Goal: Task Accomplishment & Management: Manage account settings

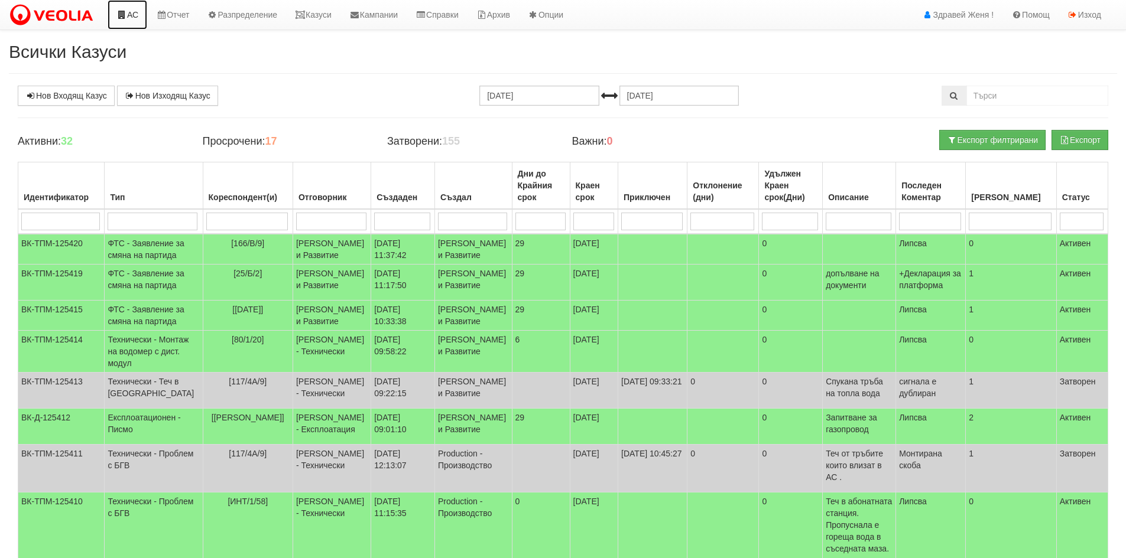
click at [133, 15] on link "АС" at bounding box center [128, 15] width 40 height 30
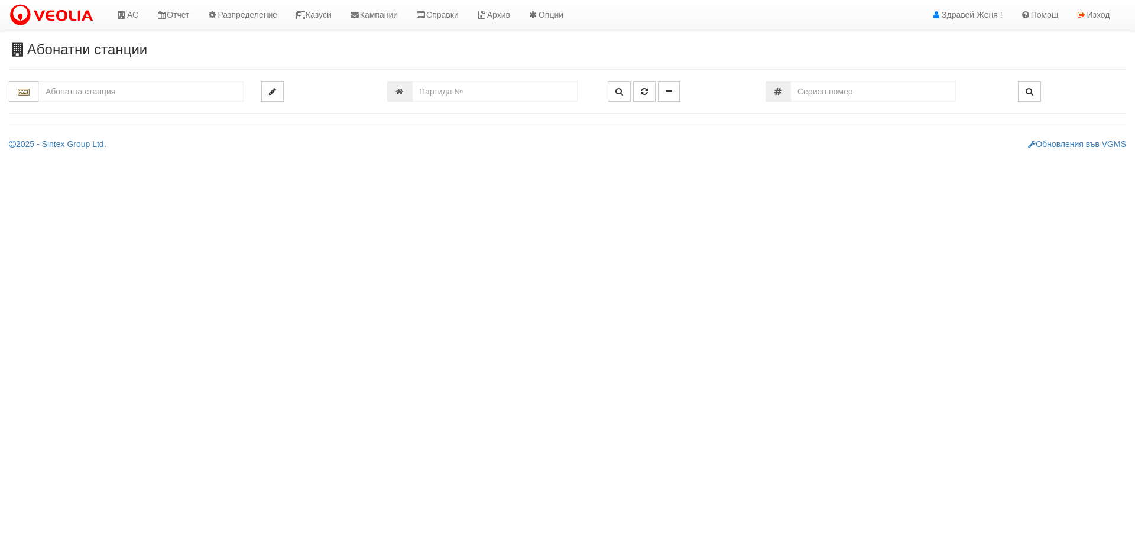
click at [76, 97] on input "text" at bounding box center [140, 92] width 205 height 20
click at [147, 112] on div "229/3 - Вл. Варненчик - "ВЕОЛИЯ"" at bounding box center [141, 110] width 202 height 14
type input "229/3 - Вл. Варненчик - "ВЕОЛИЯ""
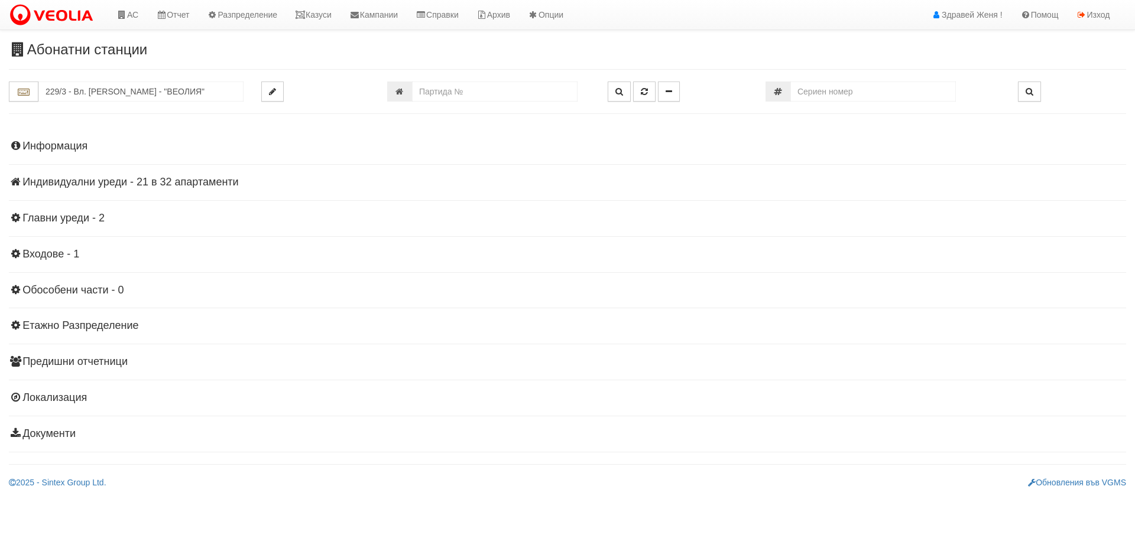
click at [79, 147] on h4 "Информация" at bounding box center [567, 147] width 1117 height 12
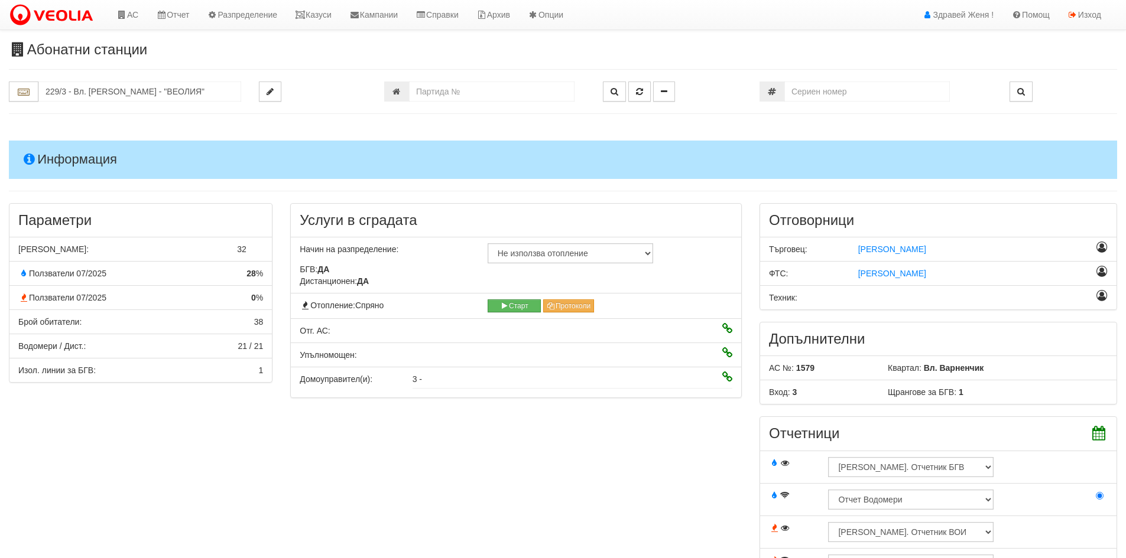
click at [729, 327] on icon at bounding box center [727, 329] width 10 height 8
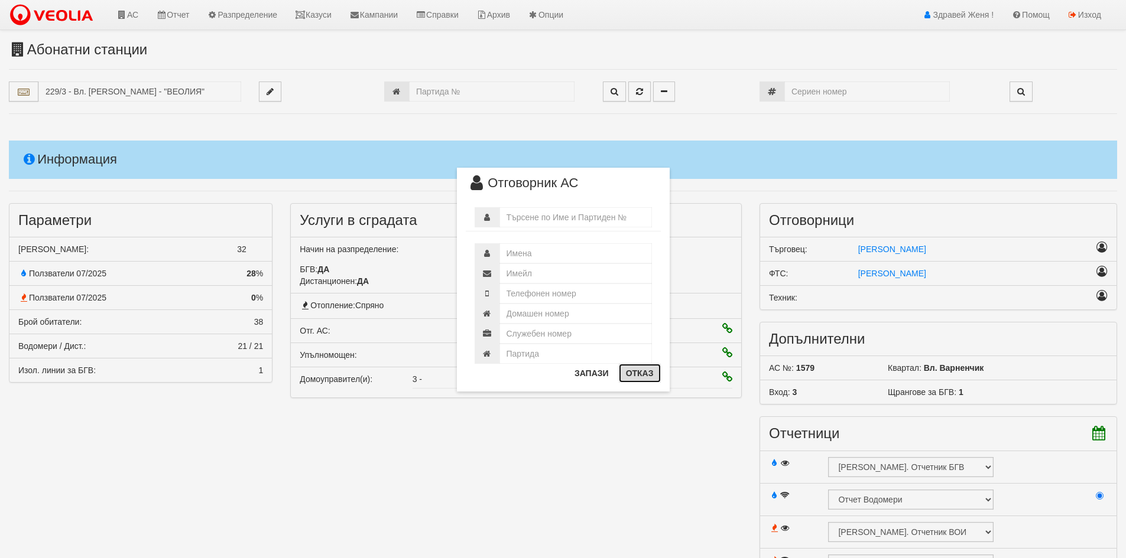
click at [649, 377] on button "Отказ" at bounding box center [640, 373] width 42 height 19
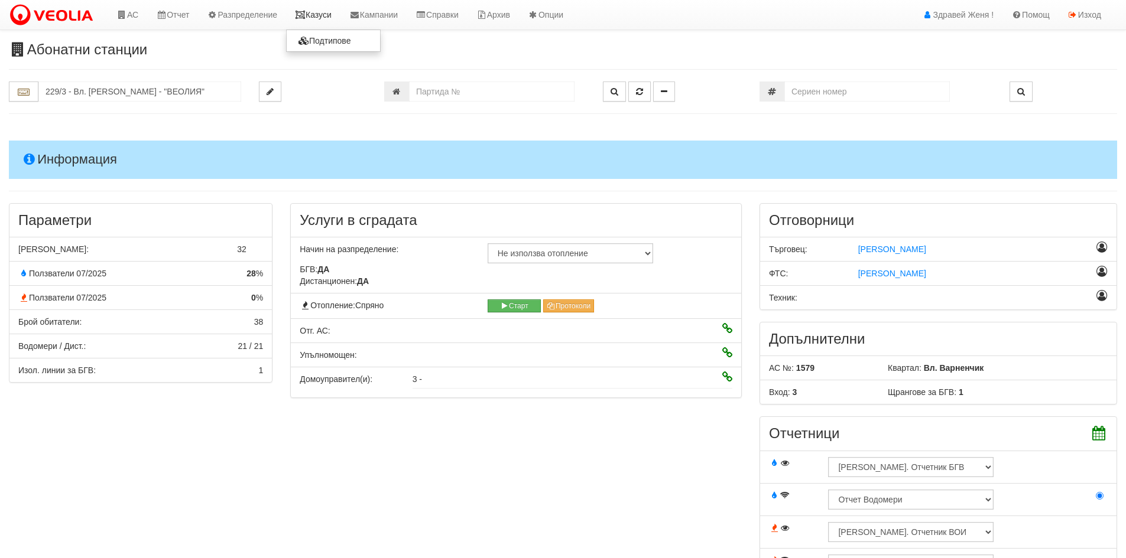
click at [320, 16] on link "Казуси" at bounding box center [313, 15] width 54 height 30
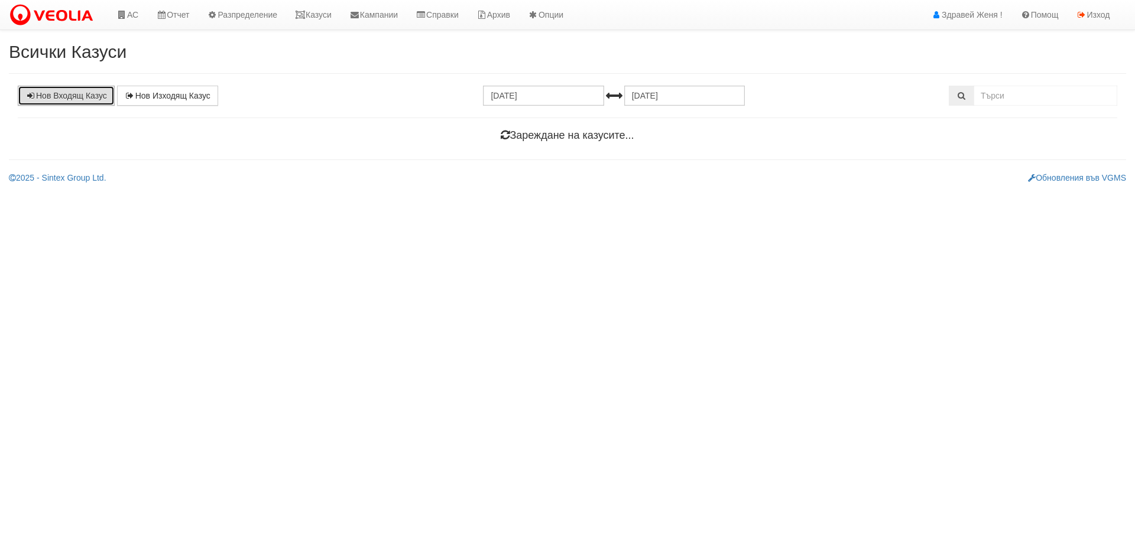
click at [79, 94] on link "Нов Входящ Казус" at bounding box center [66, 96] width 97 height 20
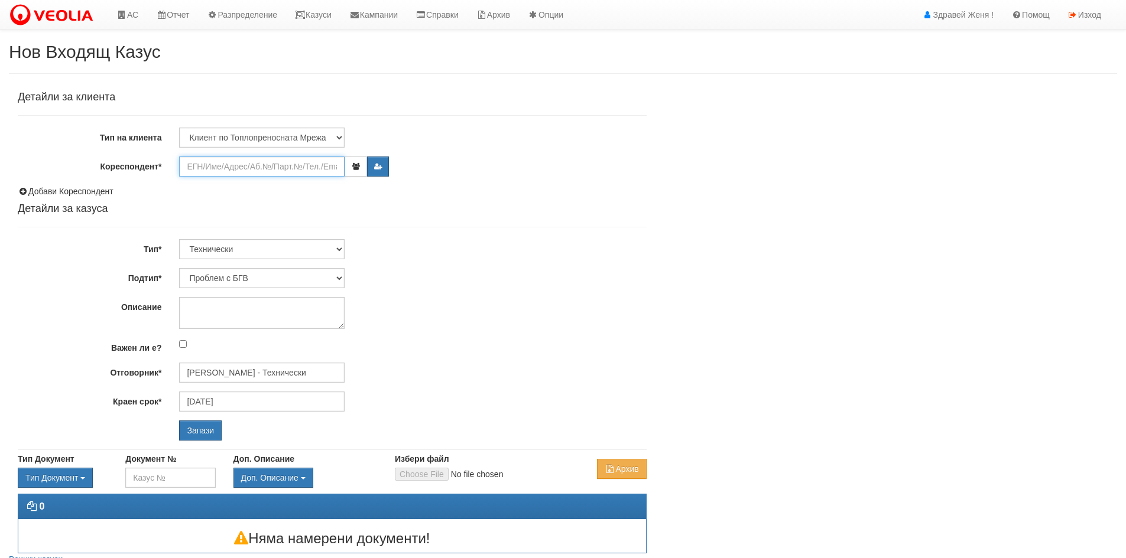
click at [316, 166] on input "Кореспондент*" at bounding box center [261, 167] width 165 height 20
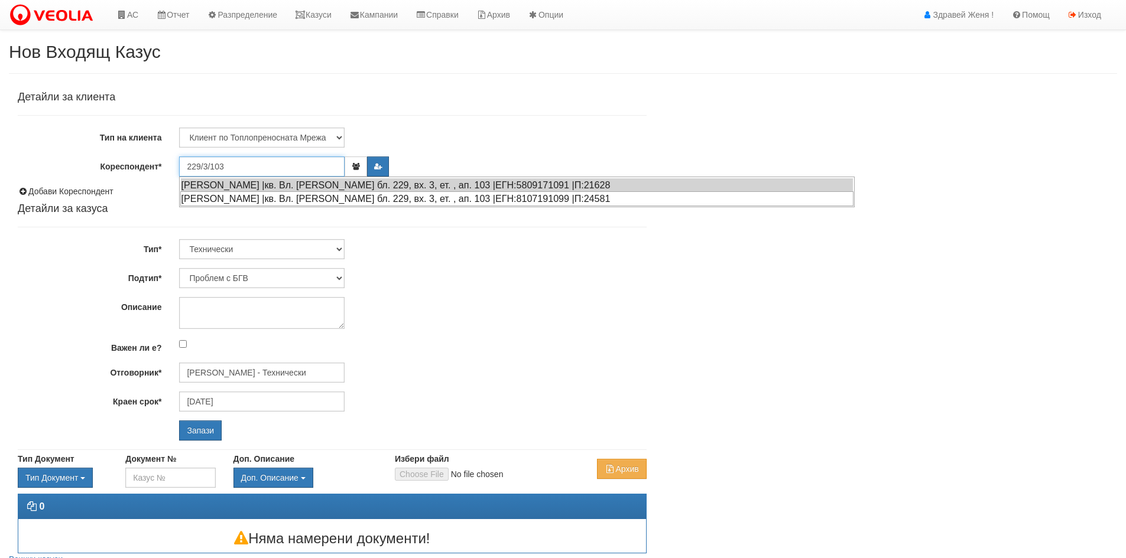
click at [307, 196] on div "ДЕСИСЛАВА ХРИСТОВА ЯНКОВА |кв. Вл. Варненчик бл. 229, вх. 3, ет. , ап. 103 |ЕГН…" at bounding box center [516, 198] width 673 height 15
type input "Десислава Христова Янкова"
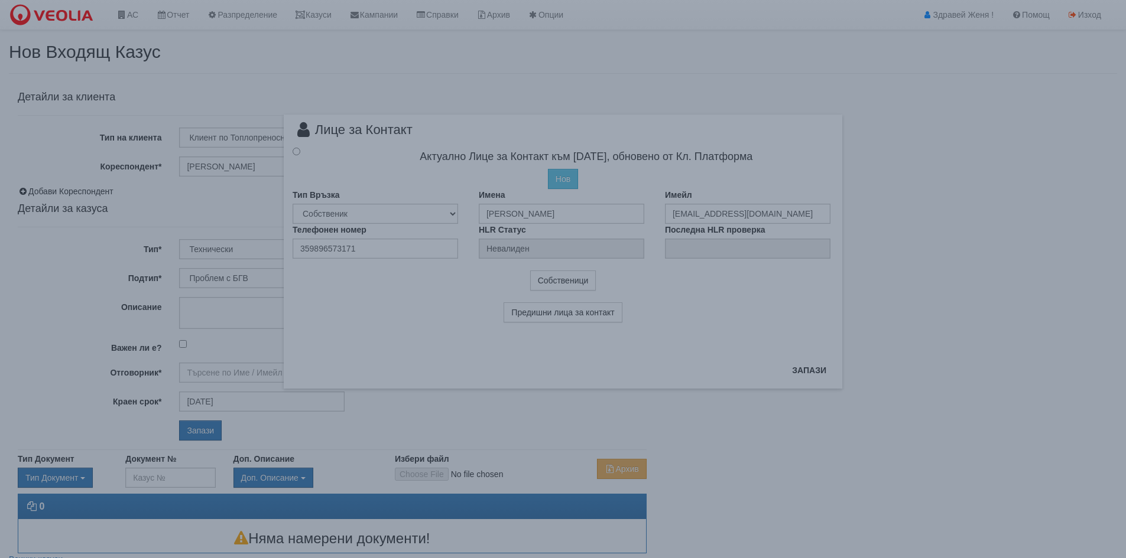
type input "[PERSON_NAME] - Технически"
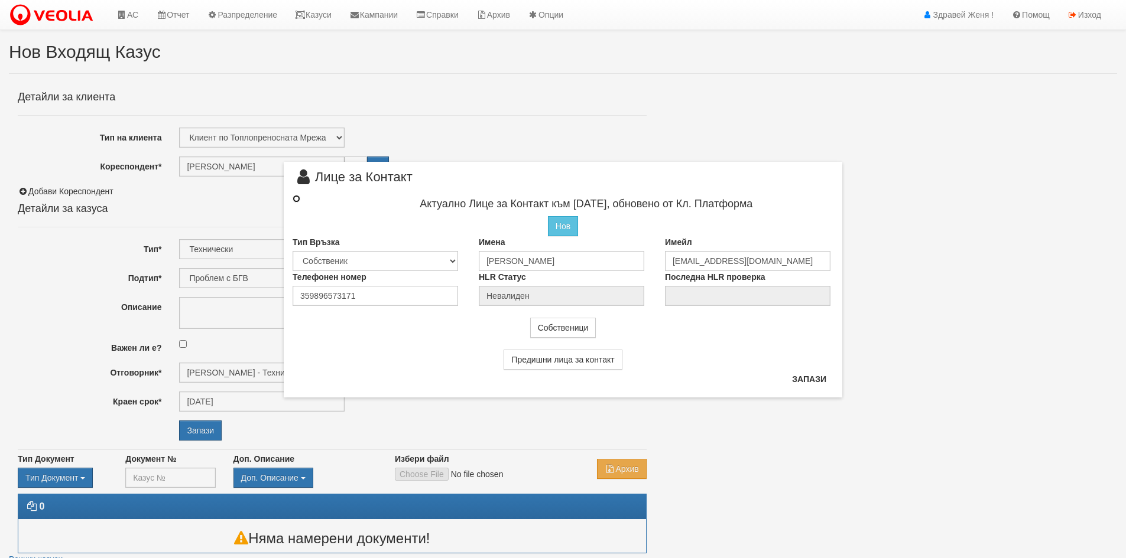
click at [295, 199] on input "radio" at bounding box center [297, 199] width 8 height 8
radio input "true"
type input "Десислава Христова Янкова"
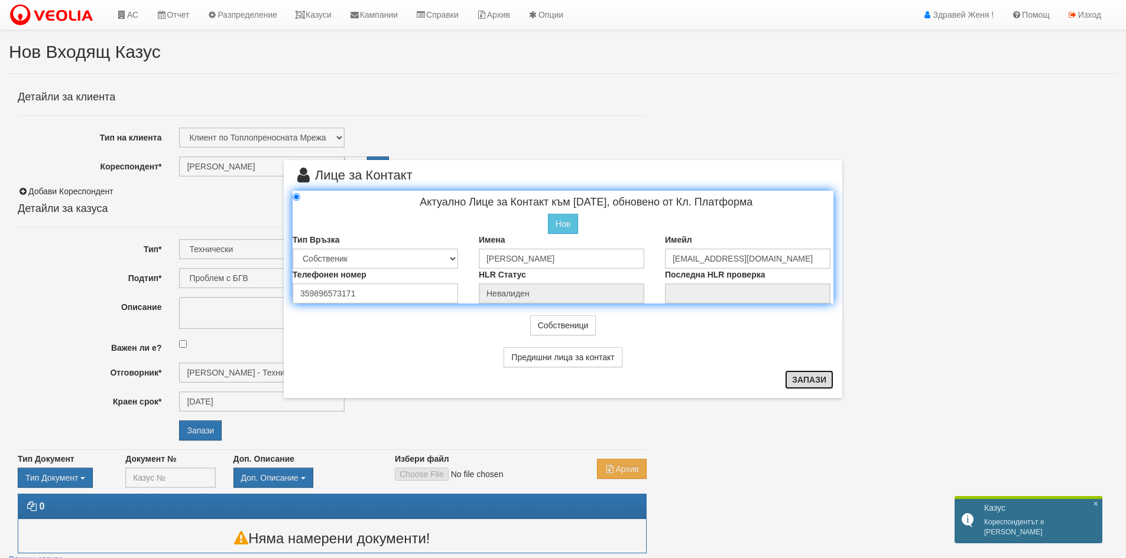
click at [802, 379] on button "Запази" at bounding box center [809, 380] width 48 height 19
radio input "true"
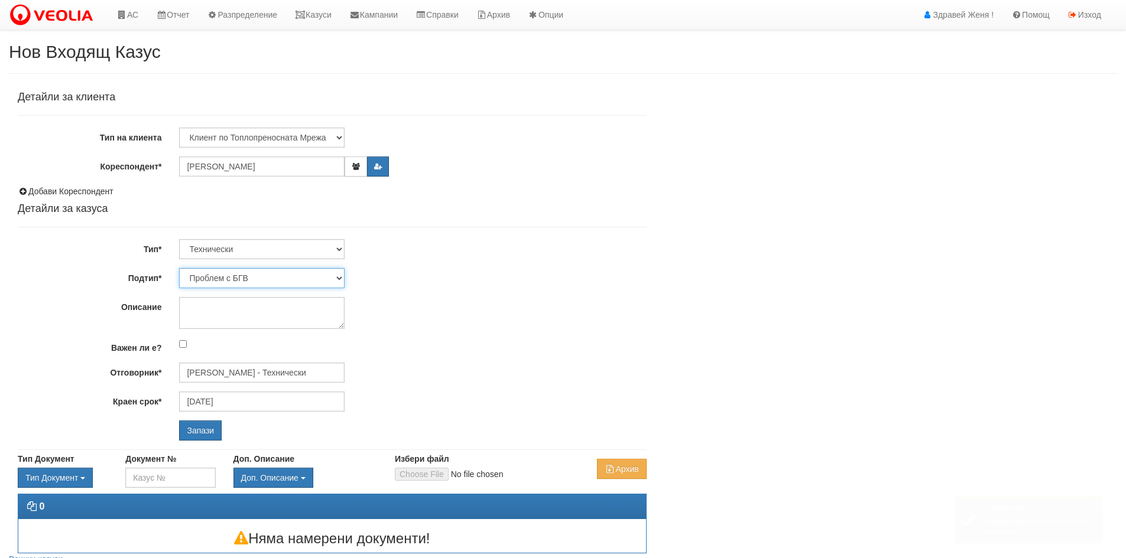
click at [342, 273] on select "Проблем с БГВ Теч ВОИ Теч БГВ Теч в АС Теч от водомер Проблем в АС Интервенция …" at bounding box center [261, 278] width 165 height 20
click at [341, 274] on select "Проблем с БГВ Теч ВОИ Теч БГВ Теч в АС Теч от водомер Проблем в АС Интервенция …" at bounding box center [261, 278] width 165 height 20
click at [231, 317] on textarea "Описание" at bounding box center [261, 313] width 165 height 32
click at [209, 428] on input "Запази" at bounding box center [200, 431] width 43 height 20
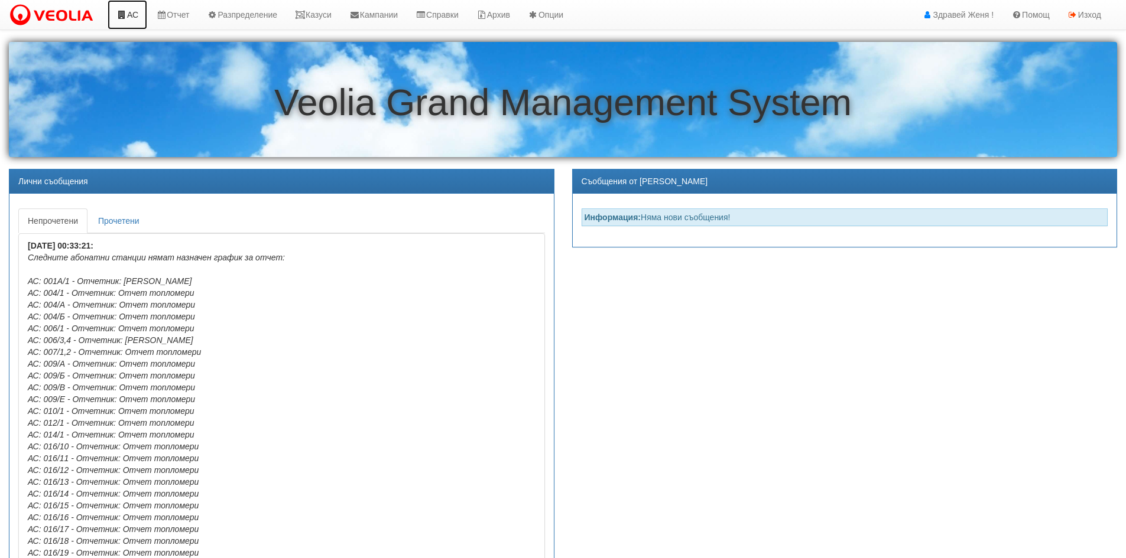
click at [138, 9] on link "АС" at bounding box center [128, 15] width 40 height 30
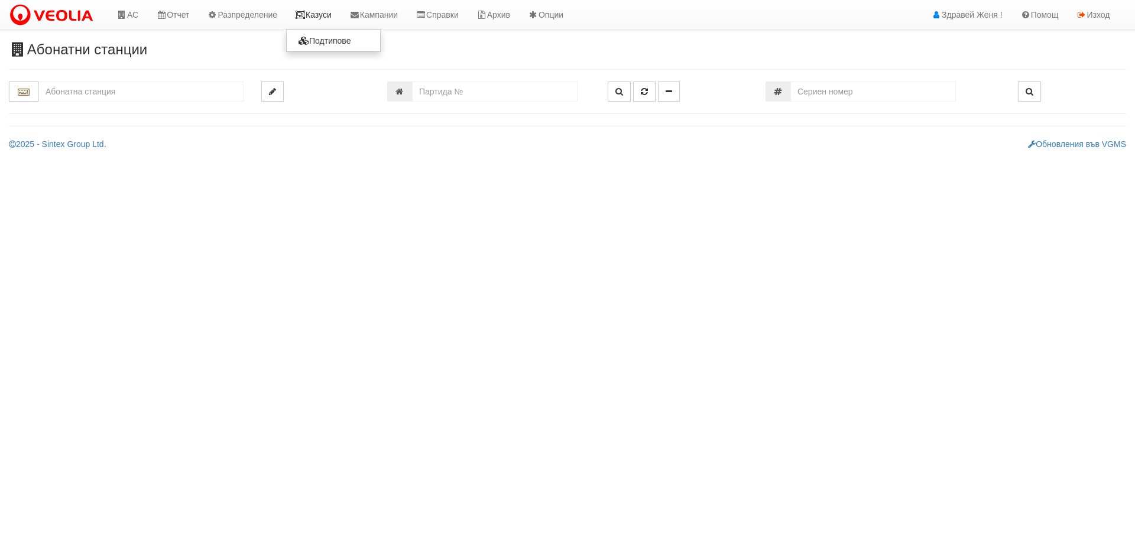
click at [316, 17] on link "Казуси" at bounding box center [313, 15] width 54 height 30
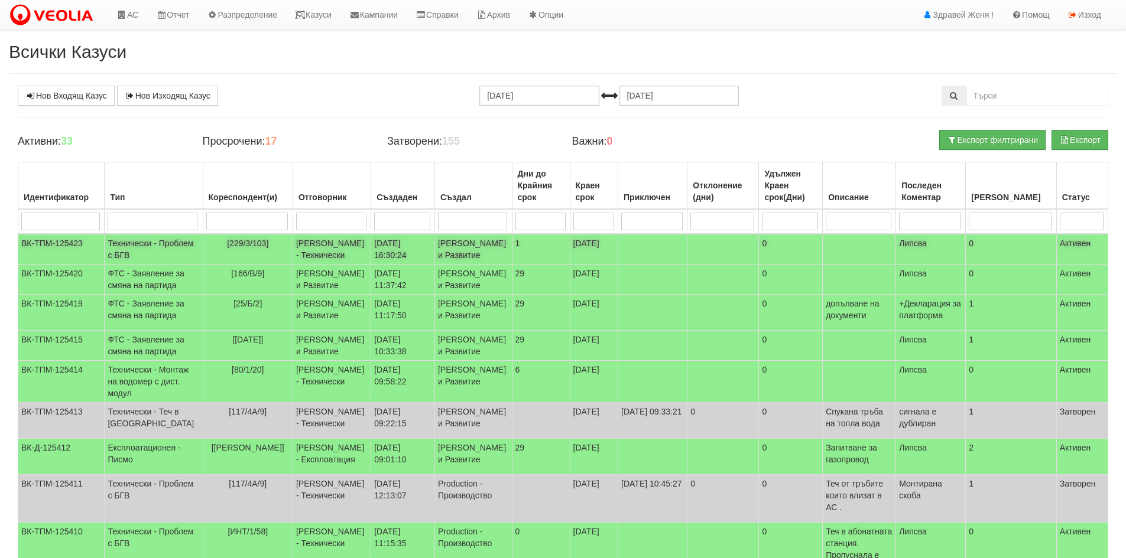
click at [450, 257] on td "Женя Димитрова - Клиенти и Развитие" at bounding box center [472, 249] width 77 height 31
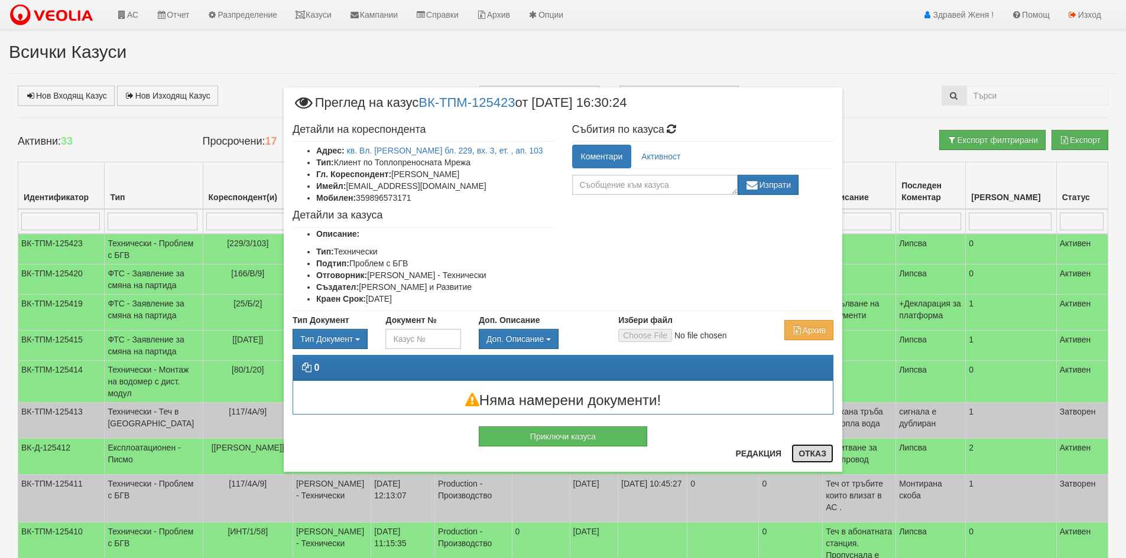
click at [811, 450] on button "Отказ" at bounding box center [812, 453] width 42 height 19
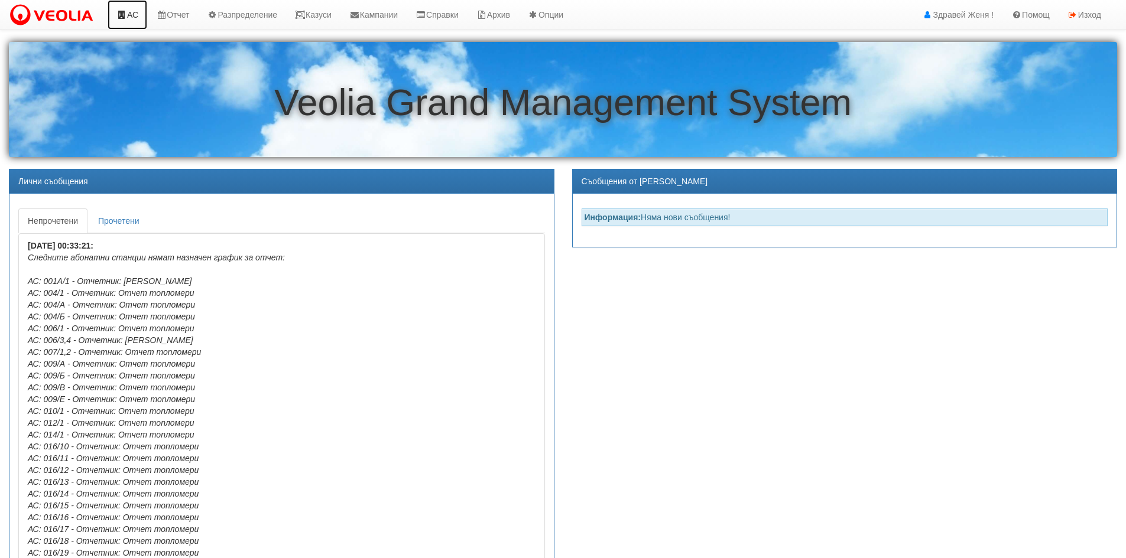
click at [137, 16] on link "АС" at bounding box center [128, 15] width 40 height 30
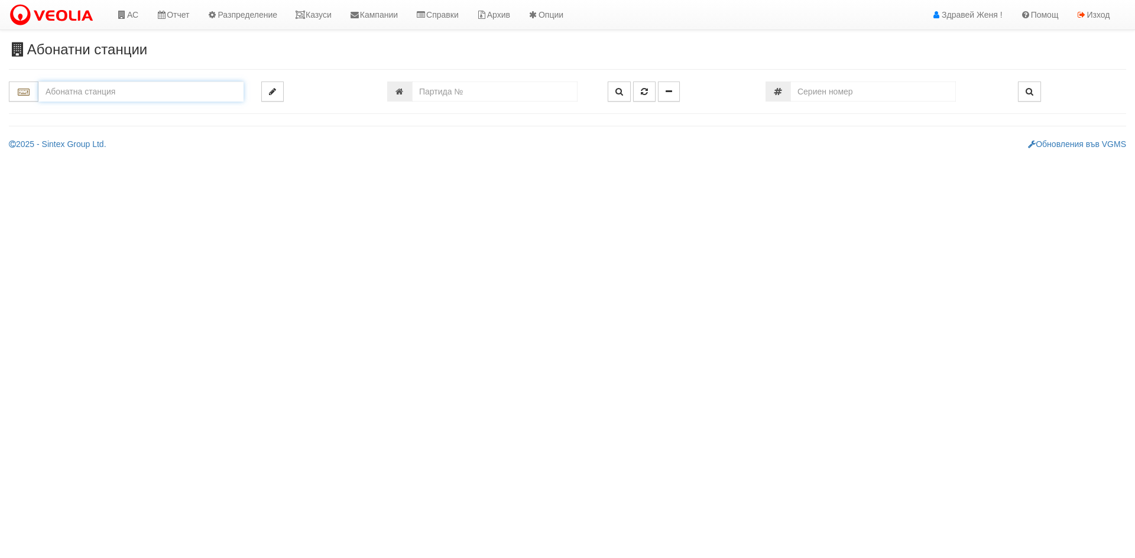
click at [92, 89] on input "text" at bounding box center [140, 92] width 205 height 20
click at [64, 93] on input "text" at bounding box center [140, 92] width 205 height 20
click at [82, 134] on div "215/3 - Вл. Варненчик - "ВЕОЛИЯ"" at bounding box center [141, 138] width 202 height 14
type input "215/3 - Вл. Варненчик - "ВЕОЛИЯ""
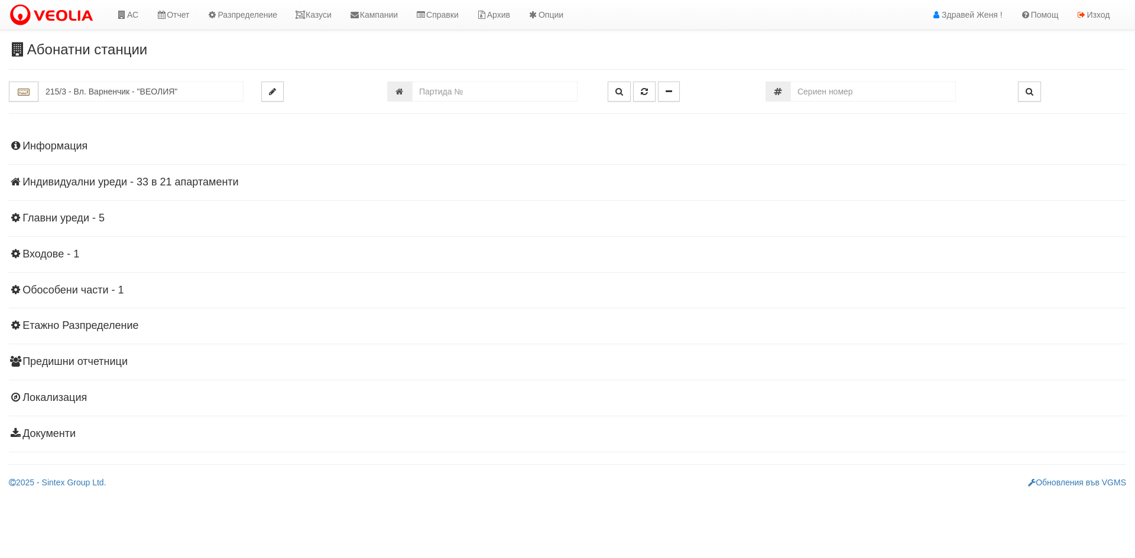
click at [72, 144] on h4 "Информация" at bounding box center [567, 147] width 1117 height 12
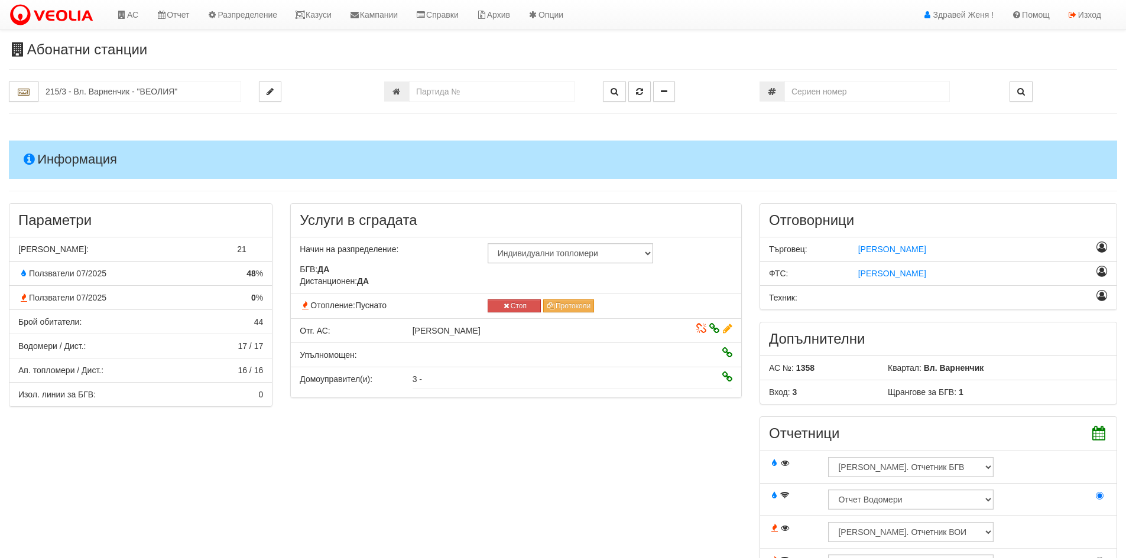
click at [704, 330] on icon at bounding box center [701, 329] width 10 height 8
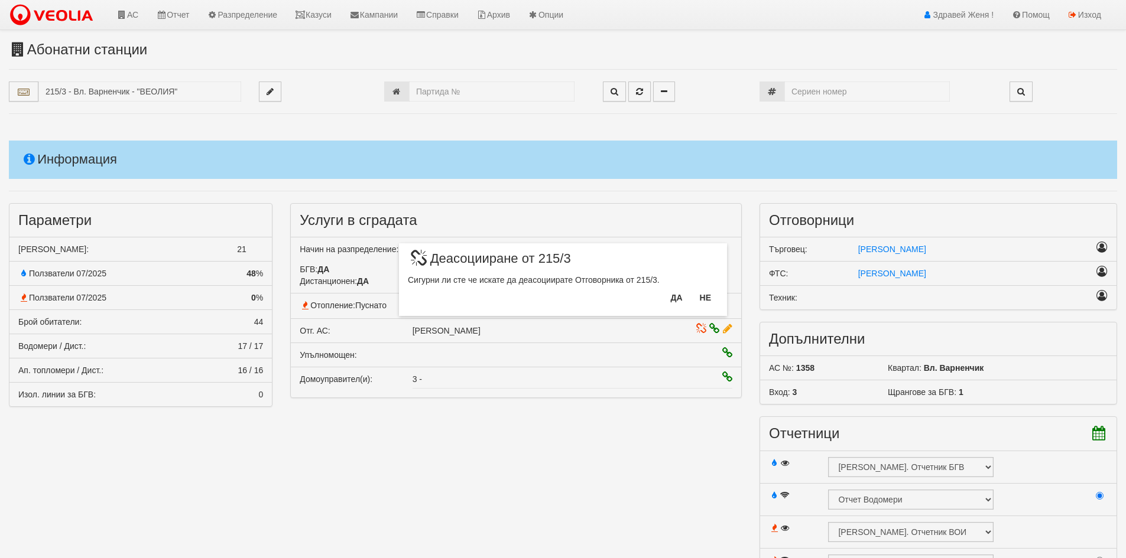
click at [713, 326] on div "× Деасоцииране от 215/3 Сигурни ли сте че искате да деасоциирате Отговорникa от…" at bounding box center [563, 279] width 1126 height 558
click at [679, 297] on button "Да" at bounding box center [676, 297] width 26 height 19
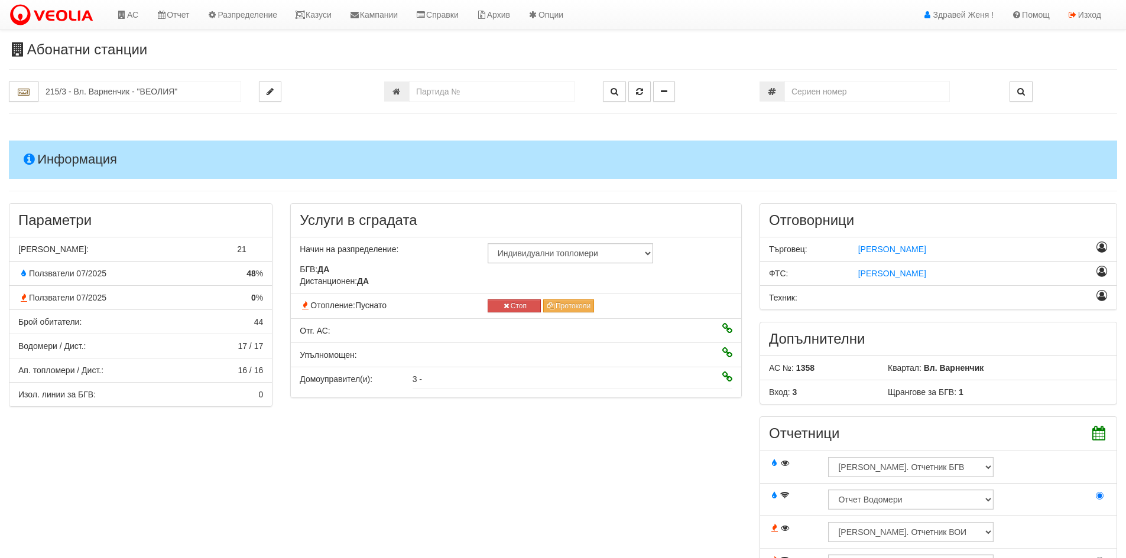
click at [724, 330] on icon at bounding box center [727, 329] width 10 height 8
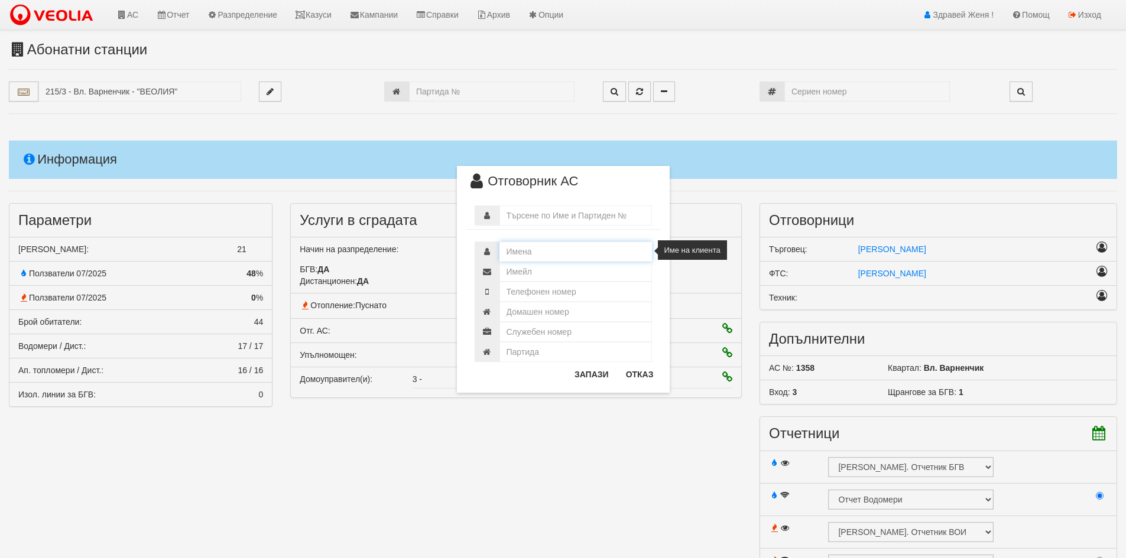
click at [514, 254] on input "text" at bounding box center [575, 252] width 152 height 20
type input "N"
click at [551, 249] on input "нИКОЛАЙ тО" at bounding box center [575, 252] width 152 height 20
click at [558, 252] on input "нИКОЛАЙ тО" at bounding box center [575, 252] width 152 height 20
click at [552, 250] on input "нИКОЛАЙ тОДОРОВ" at bounding box center [575, 252] width 152 height 20
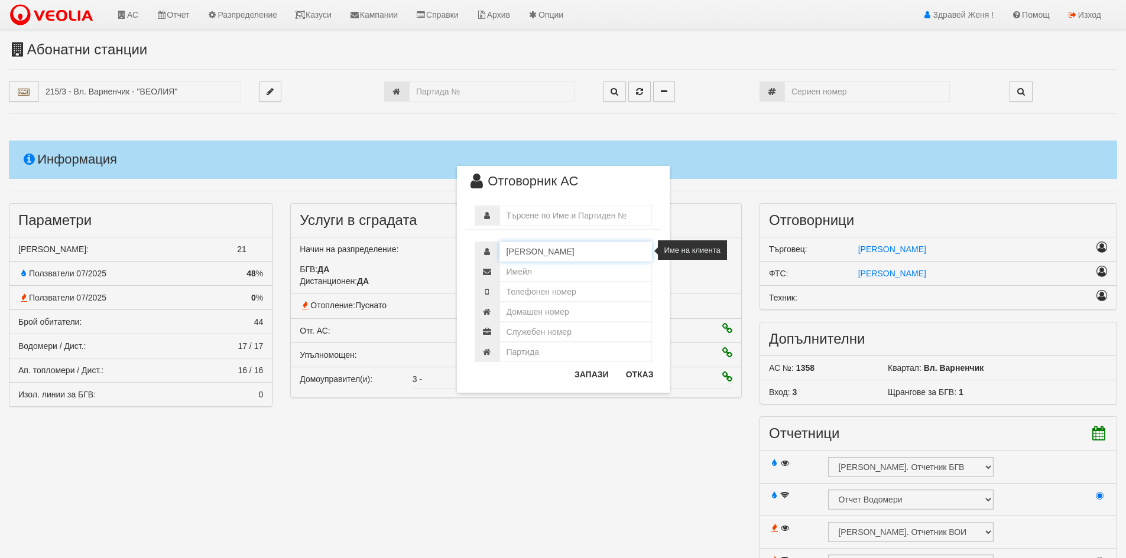
click at [512, 250] on input "нИКОЛАЙ ТОДОРОВ" at bounding box center [575, 252] width 152 height 20
type input "НИКОЛАЙ ТОДОРОВ"
click at [609, 372] on button "Запази" at bounding box center [591, 374] width 48 height 19
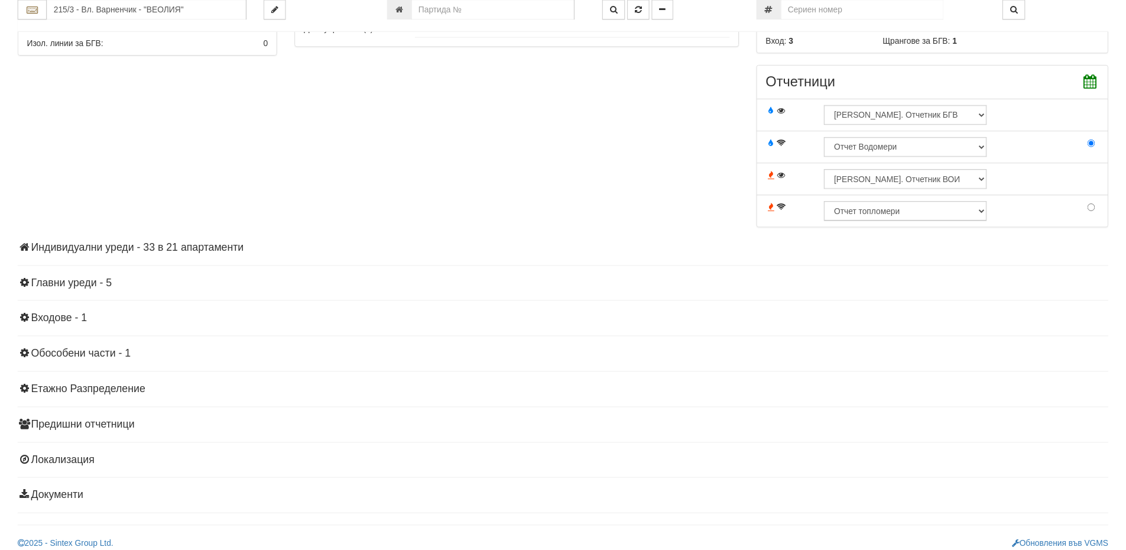
scroll to position [358, 0]
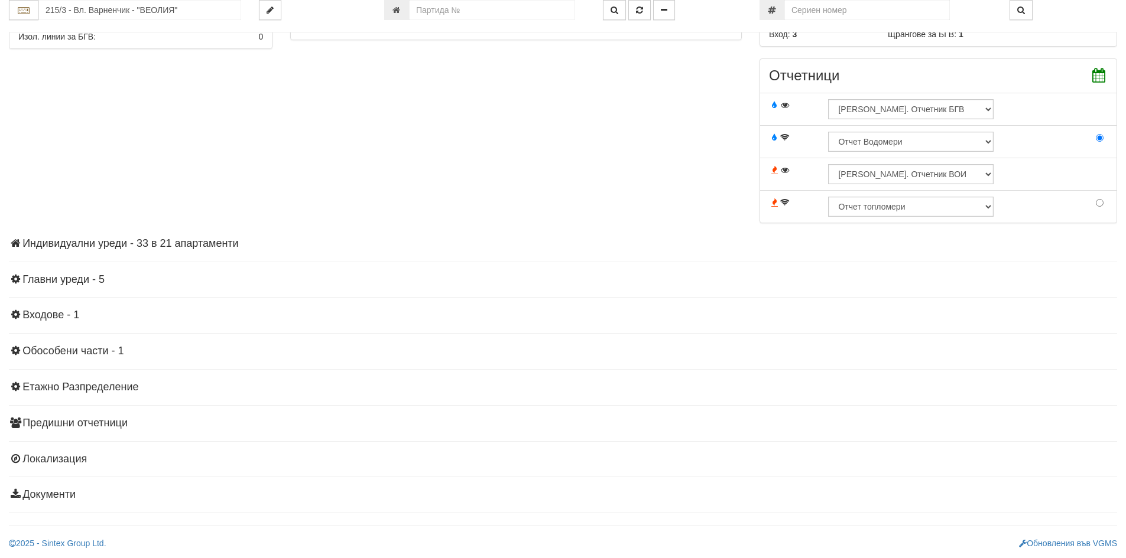
click at [155, 242] on h4 "Индивидуални уреди - 33 в 21 апартаменти" at bounding box center [563, 244] width 1108 height 12
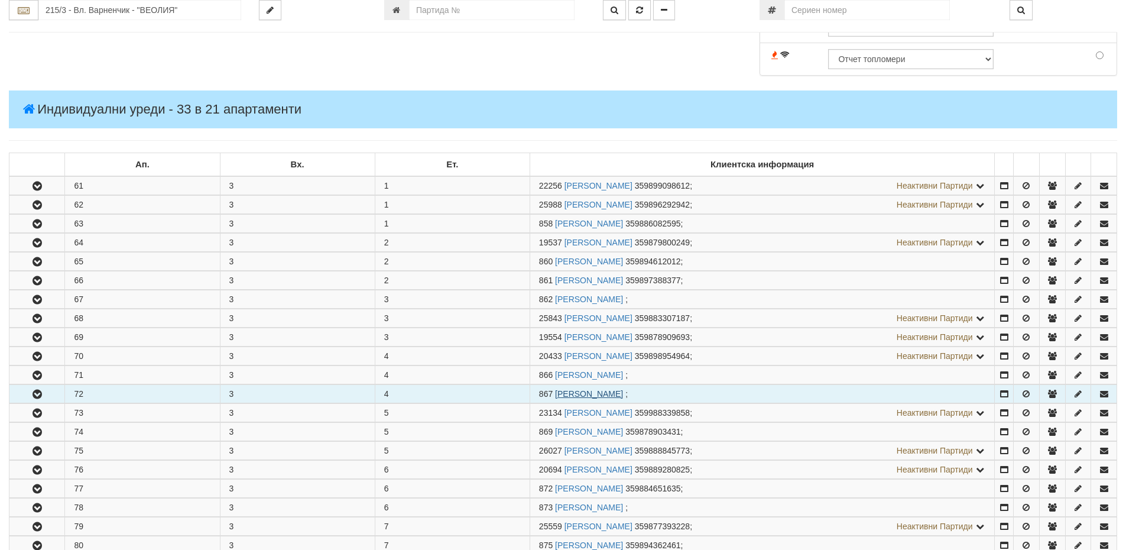
scroll to position [535, 0]
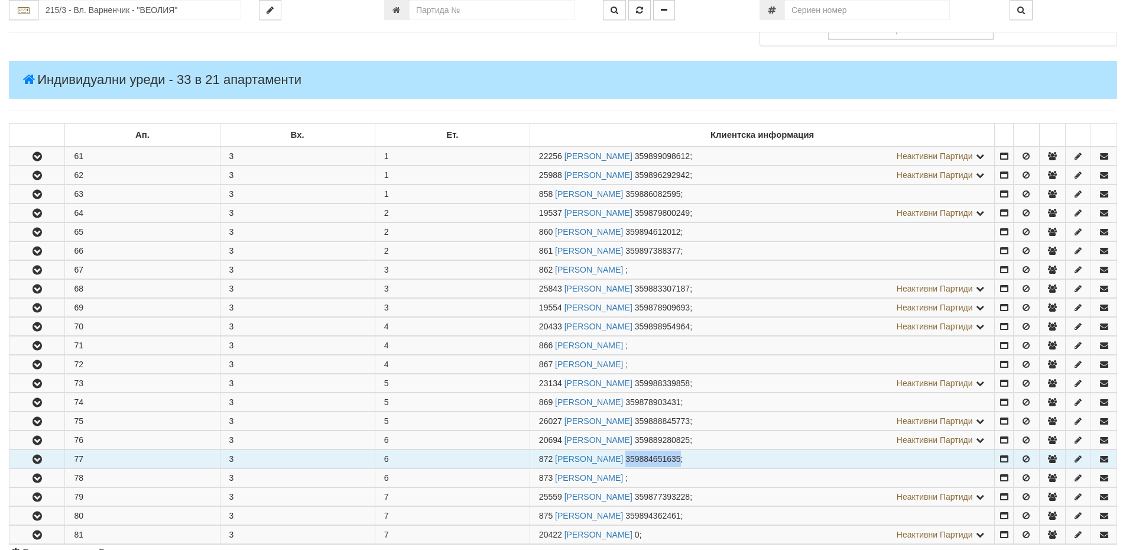
drag, startPoint x: 743, startPoint y: 457, endPoint x: 693, endPoint y: 458, distance: 49.6
click at [687, 460] on td "872 НИКОЛАЙ ТОДОРОВ НЕДЕЛЧЕВ 359884651635 ;" at bounding box center [761, 458] width 465 height 18
copy span "359884651635"
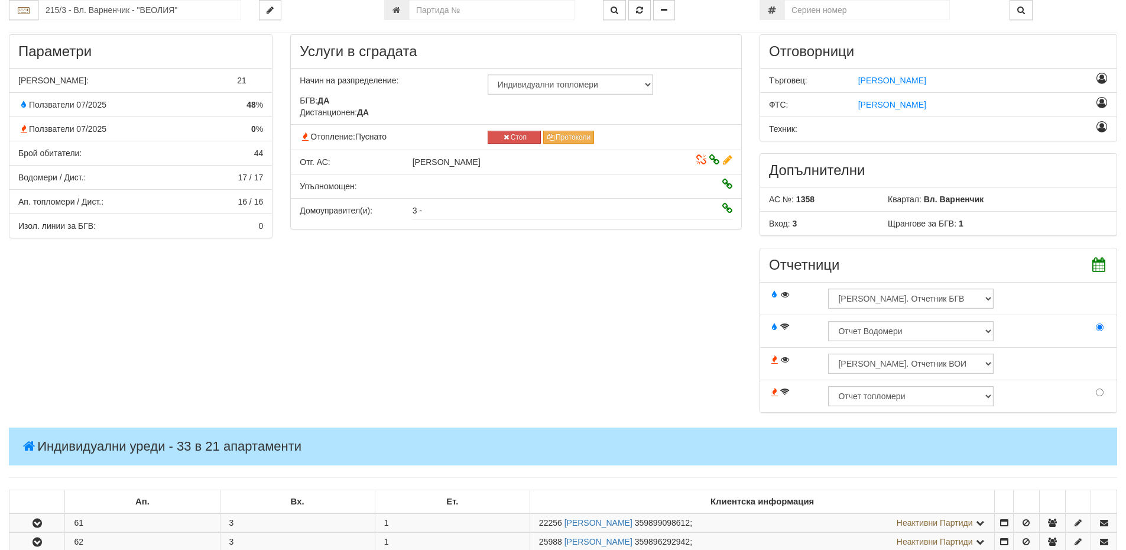
scroll to position [4, 0]
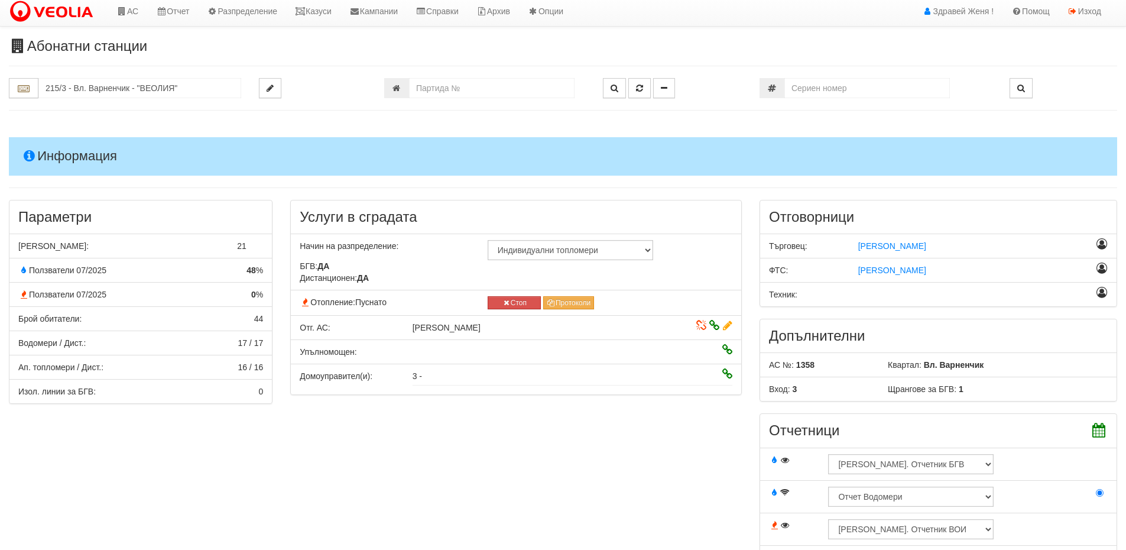
click at [729, 324] on icon at bounding box center [727, 325] width 9 height 8
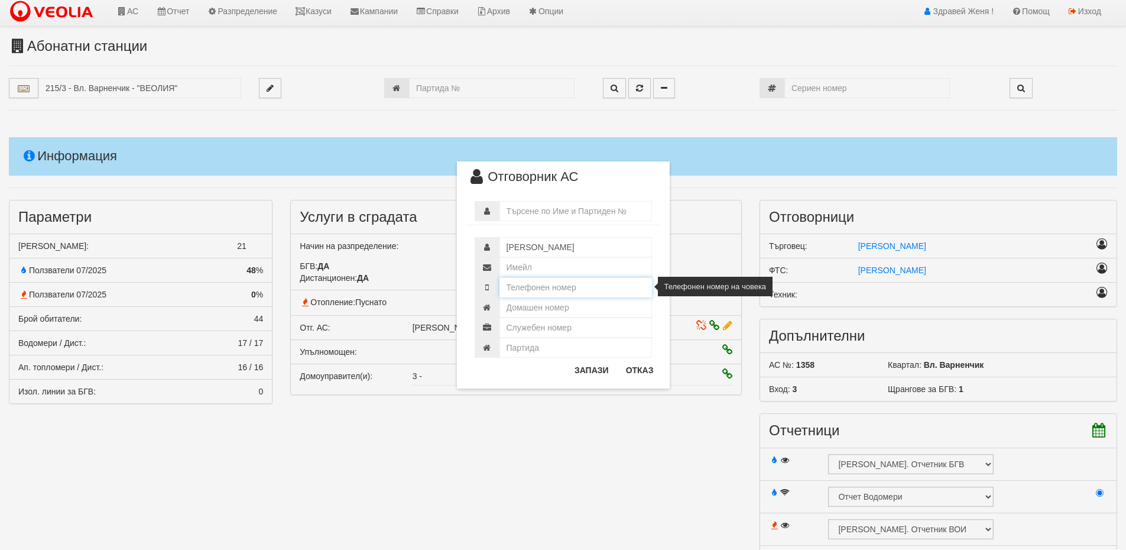
click at [535, 288] on input "text" at bounding box center [575, 287] width 152 height 20
paste input "3598 846 516"
type input "3598 846 516"
click at [588, 372] on button "Запази" at bounding box center [591, 369] width 48 height 19
